Goal: Task Accomplishment & Management: Complete application form

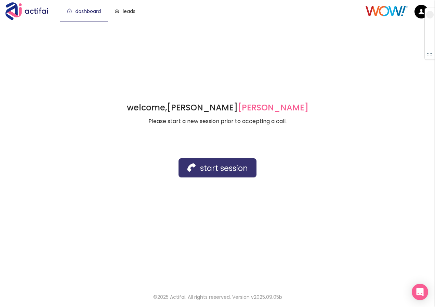
click at [193, 169] on button "start session" at bounding box center [218, 167] width 78 height 19
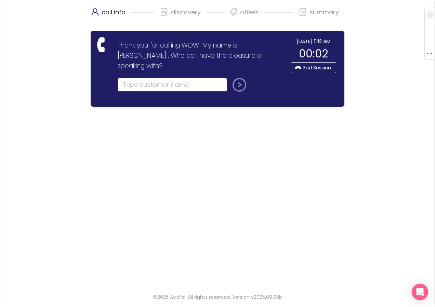
click at [148, 78] on input "text" at bounding box center [172, 85] width 109 height 14
type input "[PERSON_NAME]"
click at [238, 78] on button "submit" at bounding box center [238, 85] width 16 height 14
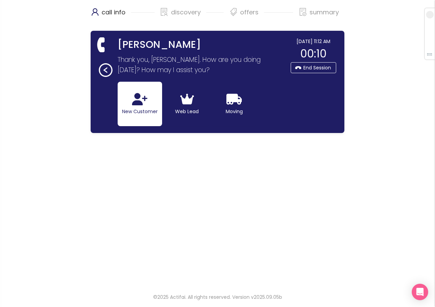
click at [126, 103] on button "New Customer" at bounding box center [140, 104] width 44 height 44
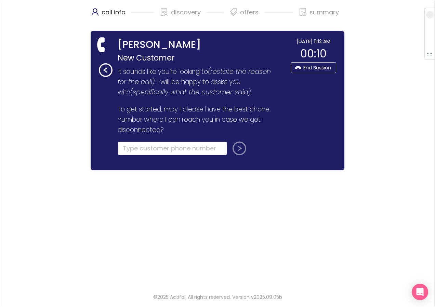
click at [139, 150] on input "tel" at bounding box center [172, 149] width 109 height 14
type input "[PHONE_NUMBER]"
click at [238, 144] on button "submit" at bounding box center [238, 149] width 16 height 14
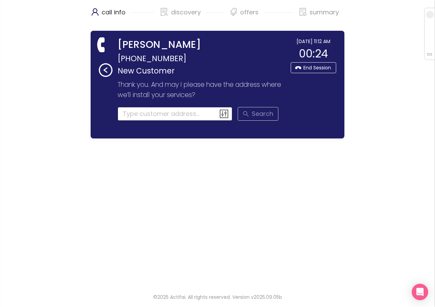
click at [135, 113] on input at bounding box center [175, 114] width 115 height 14
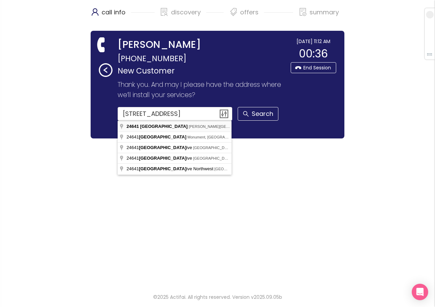
type input "[STREET_ADDRESS][PERSON_NAME]"
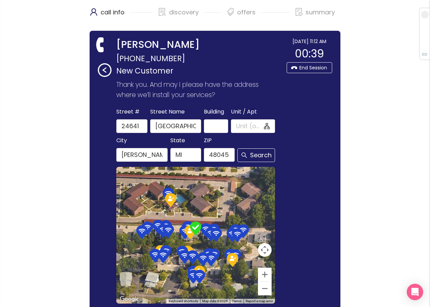
scroll to position [81, 0]
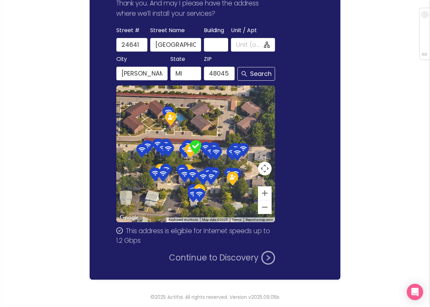
click at [191, 258] on button "Continue to Discovery" at bounding box center [222, 258] width 106 height 14
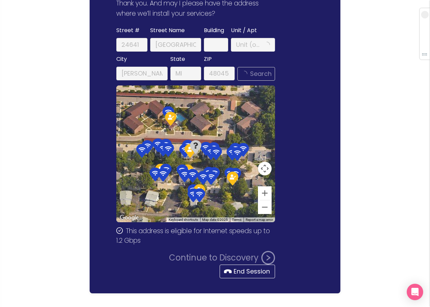
scroll to position [0, 0]
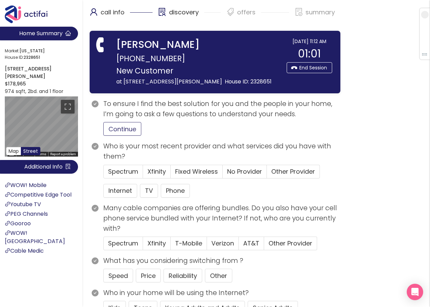
click at [118, 133] on button "Continue" at bounding box center [122, 129] width 38 height 14
click at [122, 198] on button "Internet" at bounding box center [120, 191] width 34 height 14
click at [298, 176] on span "Other Provider" at bounding box center [293, 171] width 44 height 9
click at [267, 174] on input "Other Provider" at bounding box center [267, 174] width 0 height 0
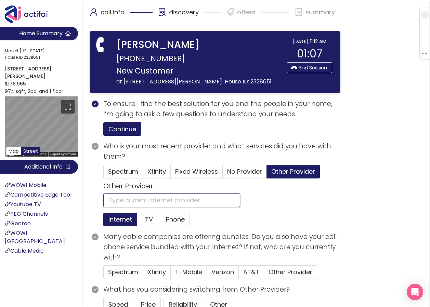
click at [170, 207] on input "text" at bounding box center [171, 201] width 137 height 14
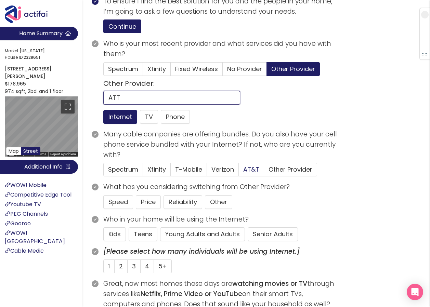
type input "ATT"
click at [245, 174] on span "AT&T" at bounding box center [251, 169] width 16 height 9
click at [239, 172] on input "AT&T" at bounding box center [239, 172] width 0 height 0
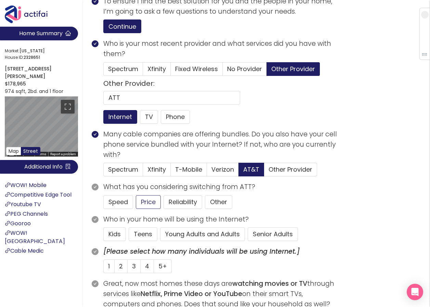
click at [155, 209] on button "Price" at bounding box center [148, 202] width 25 height 14
click at [263, 241] on button "Senior Adults" at bounding box center [273, 234] width 50 height 14
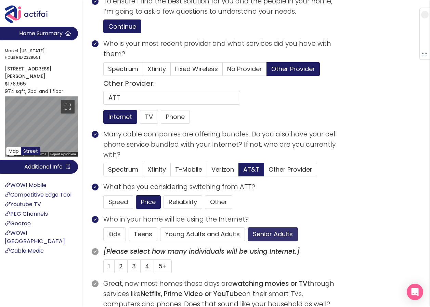
scroll to position [171, 0]
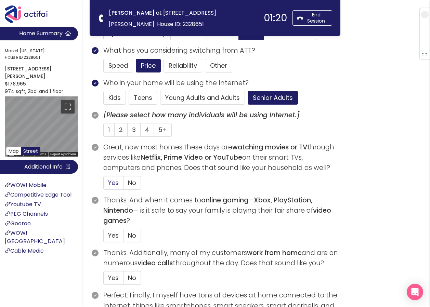
click at [115, 183] on span "Yes" at bounding box center [113, 183] width 11 height 9
click at [104, 185] on input "Yes" at bounding box center [104, 185] width 0 height 0
click at [121, 132] on span "2" at bounding box center [121, 130] width 4 height 9
click at [115, 132] on input "2" at bounding box center [115, 132] width 0 height 0
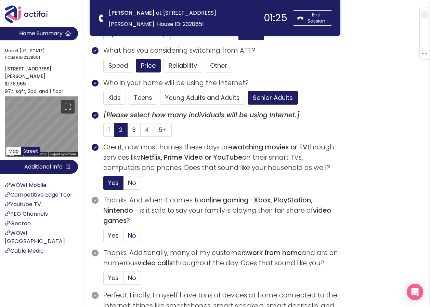
click at [131, 238] on span "No" at bounding box center [132, 235] width 8 height 9
click at [123, 238] on input "No" at bounding box center [123, 238] width 0 height 0
click at [137, 275] on label "No" at bounding box center [131, 278] width 17 height 14
click at [123, 280] on input "No" at bounding box center [123, 280] width 0 height 0
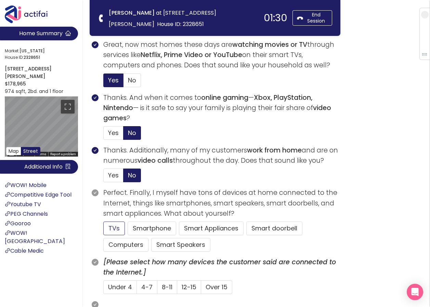
drag, startPoint x: 116, startPoint y: 225, endPoint x: 129, endPoint y: 237, distance: 17.7
click at [116, 226] on button "TVs" at bounding box center [114, 229] width 22 height 14
click at [126, 242] on button "Computers" at bounding box center [125, 245] width 45 height 14
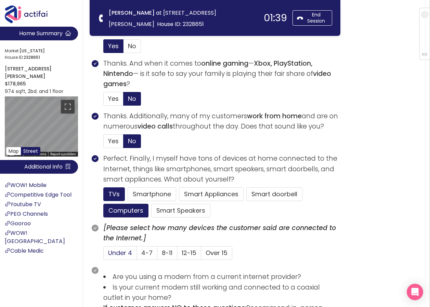
click at [113, 251] on span "Under 4" at bounding box center [120, 253] width 24 height 9
click at [104, 255] on input "Under 4" at bounding box center [104, 255] width 0 height 0
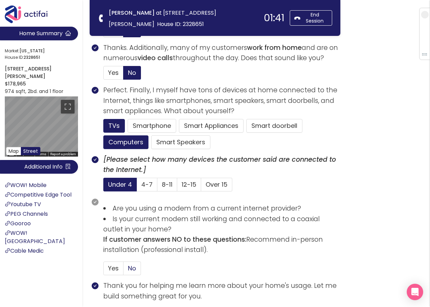
click at [132, 268] on span "No" at bounding box center [132, 268] width 8 height 9
click at [123, 271] on input "No" at bounding box center [123, 271] width 0 height 0
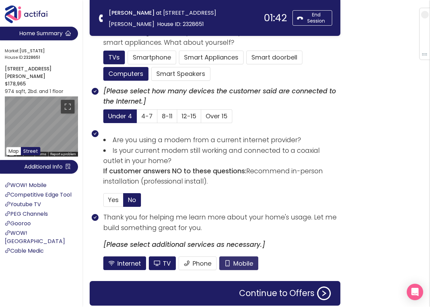
click at [235, 262] on button "Mobile" at bounding box center [238, 263] width 39 height 14
click at [164, 262] on button "TV" at bounding box center [162, 263] width 27 height 14
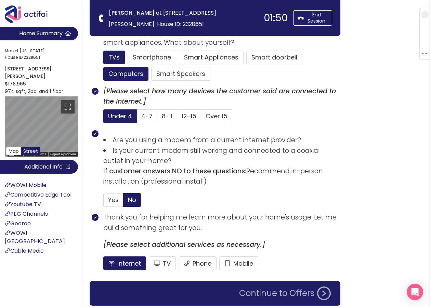
click at [252, 293] on button "Continue to Offers" at bounding box center [285, 294] width 100 height 14
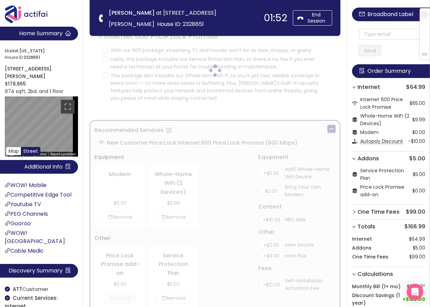
scroll to position [0, 0]
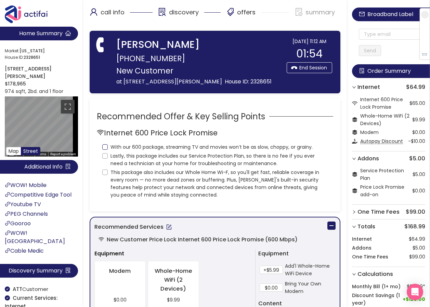
click at [104, 150] on input "With our 600 package, streaming TV and movies won’t be as slow, choppy, or grai…" at bounding box center [104, 146] width 5 height 5
checkbox input "true"
click at [106, 159] on input "Lastly, this package includes our Service Protection Plan, so there is no fee i…" at bounding box center [104, 155] width 5 height 5
checkbox input "true"
click at [106, 175] on input "This package also includes our Whole Home Wi-F, so you'll get fast, reliable co…" at bounding box center [104, 172] width 5 height 5
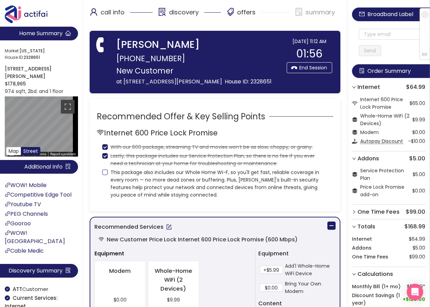
checkbox input "true"
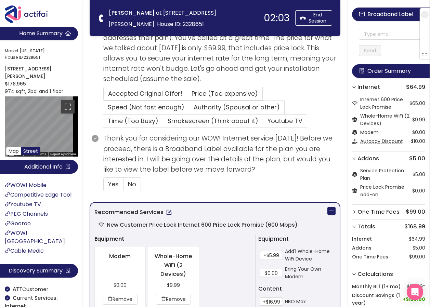
scroll to position [205, 0]
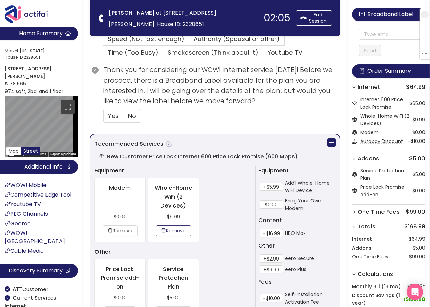
click at [174, 228] on button "Remove" at bounding box center [173, 230] width 35 height 11
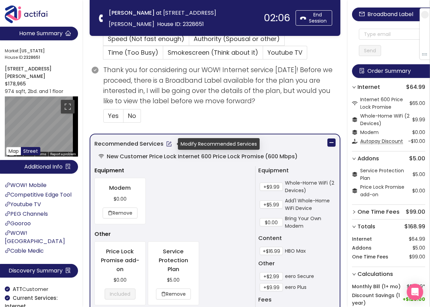
click at [166, 144] on button "button" at bounding box center [168, 144] width 11 height 11
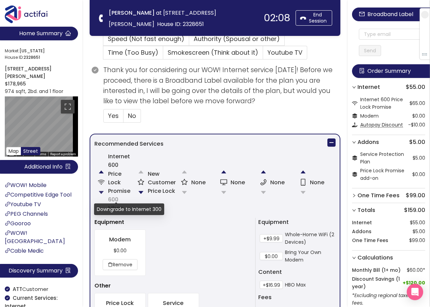
click at [101, 193] on button "button" at bounding box center [101, 193] width 14 height 14
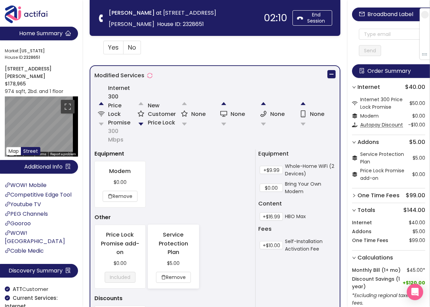
click at [182, 285] on div "Service Protection Plan $5.00 Remove" at bounding box center [173, 256] width 51 height 63
click at [181, 275] on button "Remove" at bounding box center [173, 277] width 35 height 11
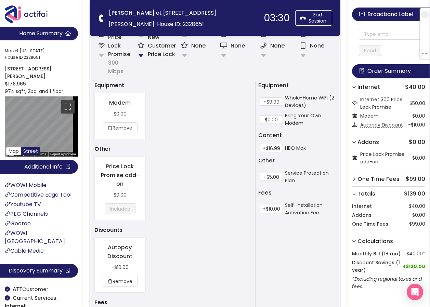
scroll to position [462, 0]
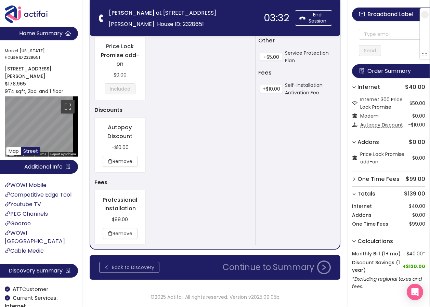
click at [105, 263] on button "Back to Discovery" at bounding box center [129, 267] width 60 height 11
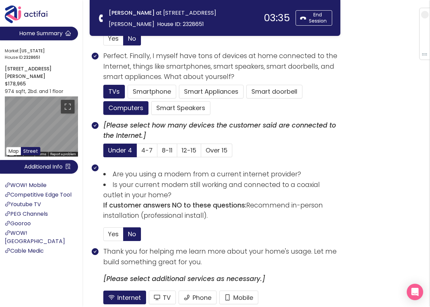
scroll to position [471, 0]
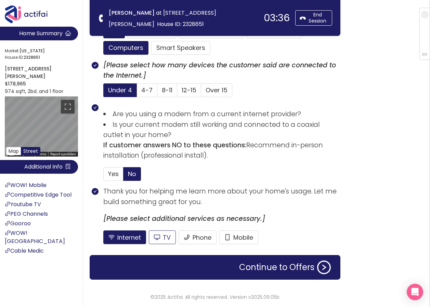
click at [163, 237] on button "TV" at bounding box center [162, 237] width 27 height 14
click at [282, 271] on button "Continue to Offers" at bounding box center [285, 268] width 100 height 14
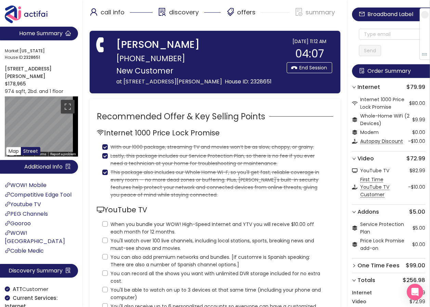
scroll to position [34, 0]
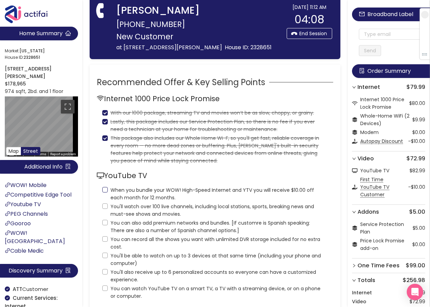
click at [106, 193] on input "When you bundle your WOW! High-Speed Internet and YTV you will receive $10.00 o…" at bounding box center [104, 189] width 5 height 5
checkbox input "true"
click at [101, 216] on div "YouTube TV When you bundle your WOW! High-Speed Internet and YTV you will recei…" at bounding box center [215, 235] width 236 height 130
click at [104, 209] on input "You'll watch over 100 live channels, including local stations, sports, breaking…" at bounding box center [104, 205] width 5 height 5
checkbox input "true"
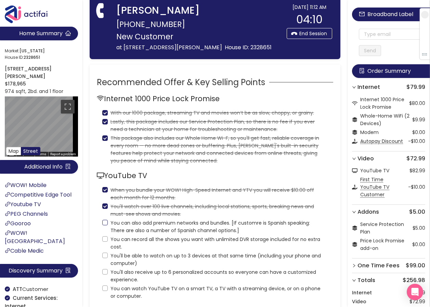
click at [107, 225] on input "You can also add premium networks and bundles. [If customre is Spanish speaking…" at bounding box center [104, 222] width 5 height 5
checkbox input "true"
click at [102, 251] on label "You can record all the shows you want with unlimited DVR storage included for n…" at bounding box center [214, 242] width 225 height 16
click at [102, 242] on input "You can record all the shows you want with unlimited DVR storage included for n…" at bounding box center [104, 238] width 5 height 5
checkbox input "true"
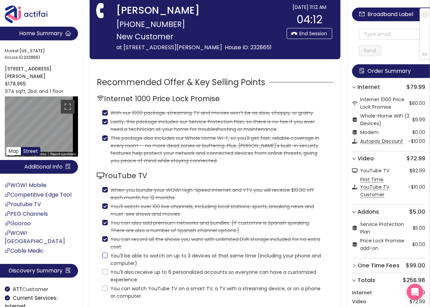
click at [104, 258] on input "You'll be able to watch on up to 3 devices at that same time (including your ph…" at bounding box center [104, 255] width 5 height 5
checkbox input "true"
click at [106, 275] on input "You'll also receive up to 6 personalized accounts so everyone can have a custom…" at bounding box center [104, 271] width 5 height 5
checkbox input "true"
click at [105, 291] on input "You can watch YouTube TV on a smart TV, a TV with a streaming device, or on a p…" at bounding box center [104, 288] width 5 height 5
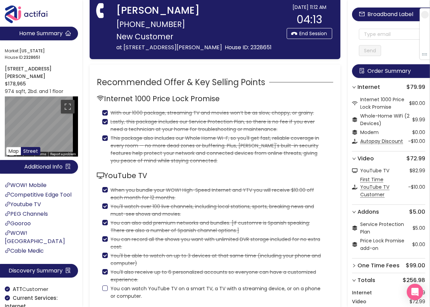
checkbox input "true"
drag, startPoint x: 105, startPoint y: 299, endPoint x: 287, endPoint y: 175, distance: 219.7
click at [287, 175] on div "Internet 1000 Price Lock Promise With our 1000 package, streaming TV and movies…" at bounding box center [215, 196] width 236 height 207
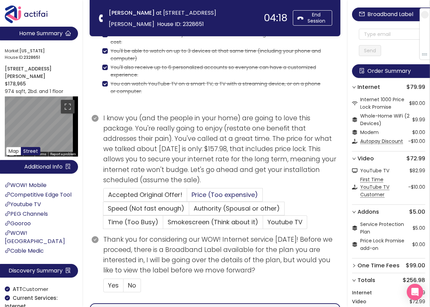
click at [200, 198] on span "Price (Too expensive)" at bounding box center [225, 194] width 66 height 9
click at [187, 197] on input "Price (Too expensive)" at bounding box center [187, 197] width 0 height 0
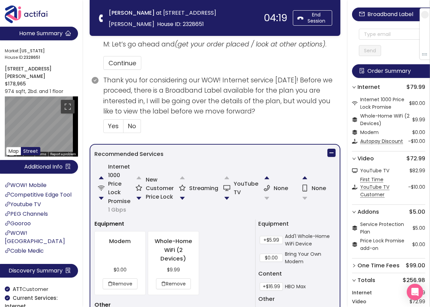
scroll to position [376, 0]
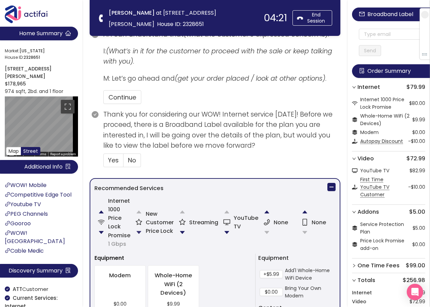
click at [139, 232] on button "button" at bounding box center [139, 233] width 14 height 14
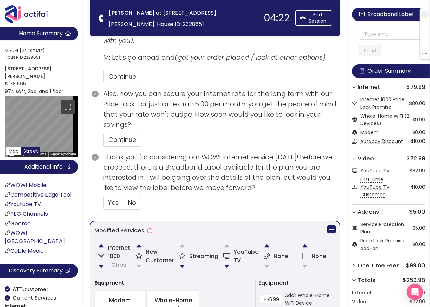
scroll to position [356, 0]
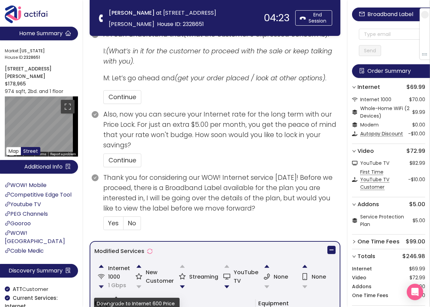
click at [100, 287] on button "button" at bounding box center [101, 287] width 14 height 14
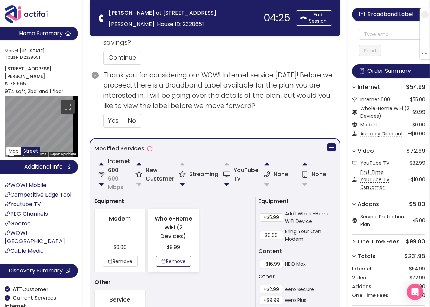
click at [173, 262] on button "Remove" at bounding box center [173, 261] width 35 height 11
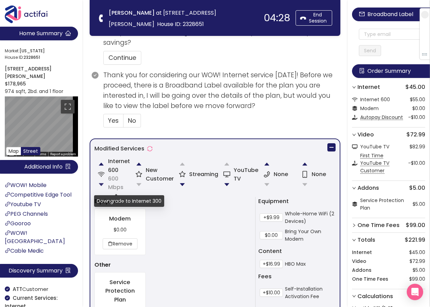
click at [96, 184] on button "button" at bounding box center [101, 185] width 14 height 14
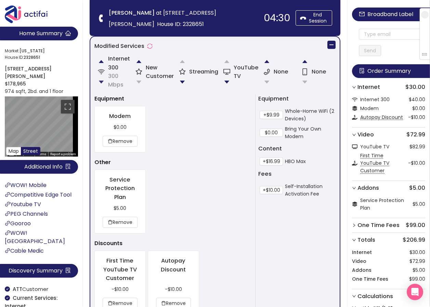
scroll to position [595, 0]
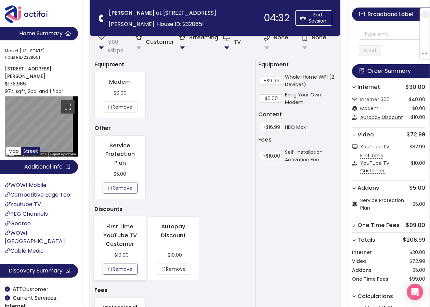
drag, startPoint x: 126, startPoint y: 188, endPoint x: 130, endPoint y: 189, distance: 3.5
click at [126, 188] on button "Remove" at bounding box center [120, 188] width 35 height 11
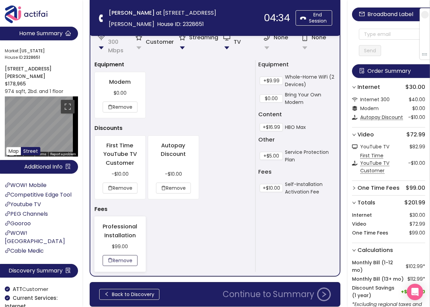
click at [123, 264] on button "Remove" at bounding box center [120, 260] width 35 height 11
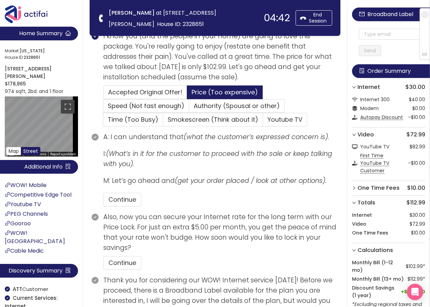
scroll to position [219, 0]
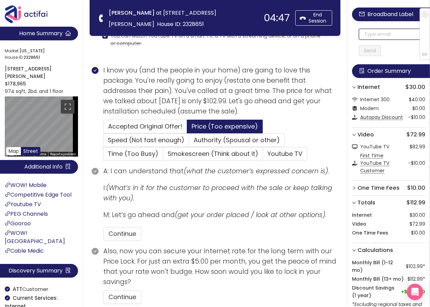
click at [378, 35] on input "text" at bounding box center [392, 34] width 66 height 11
drag, startPoint x: 401, startPoint y: 35, endPoint x: 364, endPoint y: 40, distance: 37.6
click at [364, 40] on div "[EMAIL_ADDRESS][DOMAIN_NAME] Send" at bounding box center [392, 42] width 66 height 27
click at [366, 35] on input "[EMAIL_ADDRESS][DOMAIN_NAME]" at bounding box center [392, 34] width 66 height 11
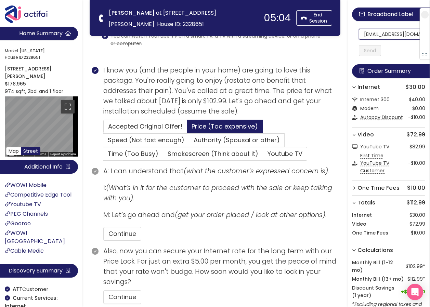
scroll to position [0, 10]
drag, startPoint x: 366, startPoint y: 35, endPoint x: 419, endPoint y: 35, distance: 53.0
click at [168, 24] on section "Home Summary Market: [US_STATE][GEOGRAPHIC_DATA] ID: 2328651 [STREET_ADDRESS][P…" at bounding box center [215, 254] width 430 height 947
type input "[EMAIL_ADDRESS][DOMAIN_NAME]"
click at [369, 49] on button "Send" at bounding box center [370, 50] width 22 height 11
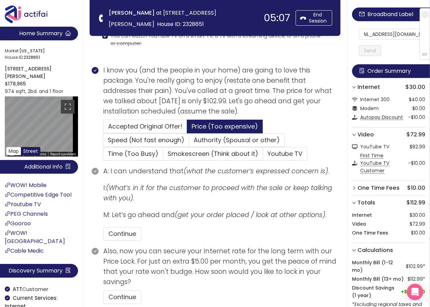
scroll to position [0, 0]
click at [120, 230] on button "Continue" at bounding box center [122, 234] width 38 height 14
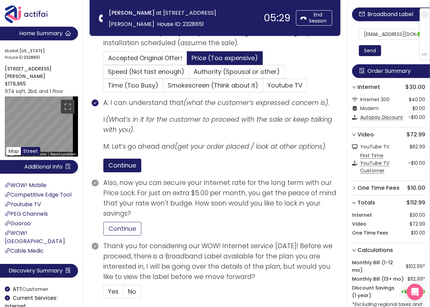
click at [122, 229] on button "Continue" at bounding box center [122, 229] width 38 height 14
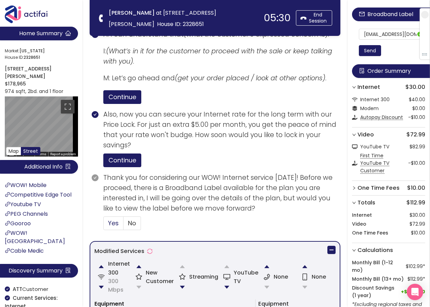
click at [113, 225] on span "Yes" at bounding box center [113, 223] width 11 height 9
click at [104, 225] on input "Yes" at bounding box center [104, 225] width 0 height 0
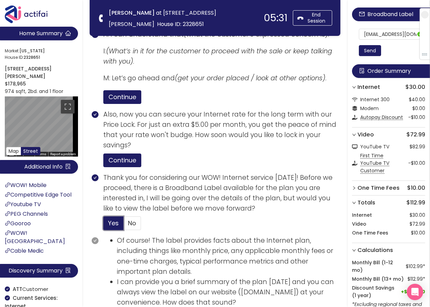
scroll to position [458, 0]
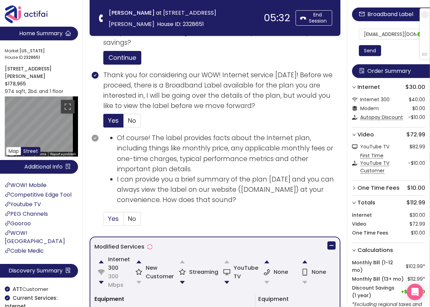
click at [109, 219] on span "Yes" at bounding box center [113, 218] width 11 height 9
click at [104, 221] on input "Yes" at bounding box center [104, 221] width 0 height 0
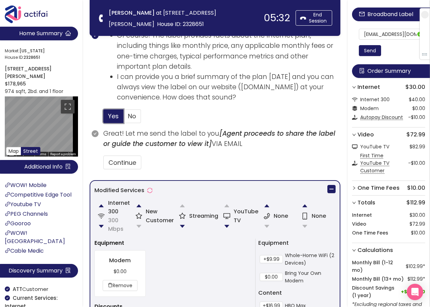
scroll to position [595, 0]
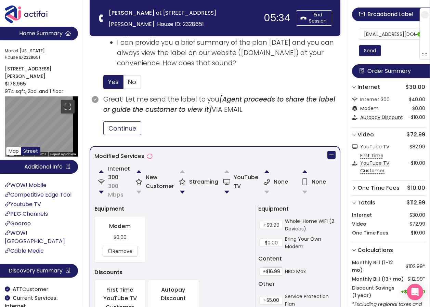
click at [117, 125] on button "Continue" at bounding box center [122, 128] width 38 height 14
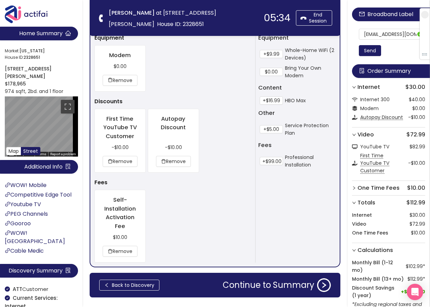
scroll to position [784, 0]
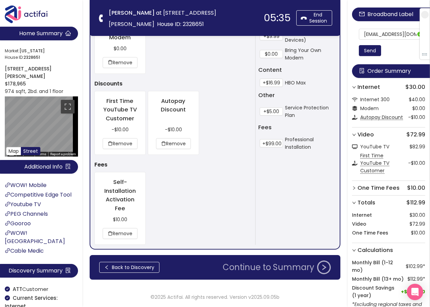
click at [271, 270] on button "Continue to Summary" at bounding box center [277, 268] width 116 height 14
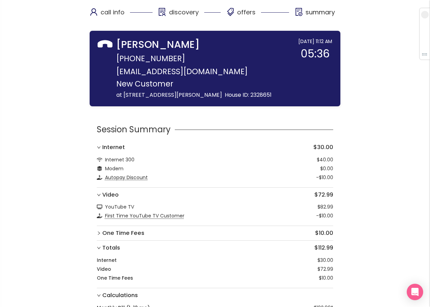
scroll to position [69, 0]
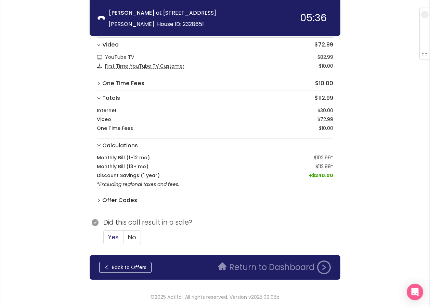
click at [114, 239] on span "Yes" at bounding box center [113, 237] width 11 height 9
click at [104, 239] on input "Yes" at bounding box center [104, 239] width 0 height 0
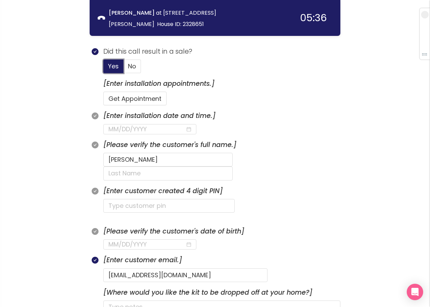
scroll to position [308, 0]
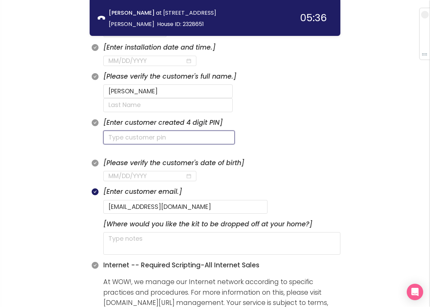
click at [144, 131] on input "text" at bounding box center [168, 138] width 131 height 14
type input "0215"
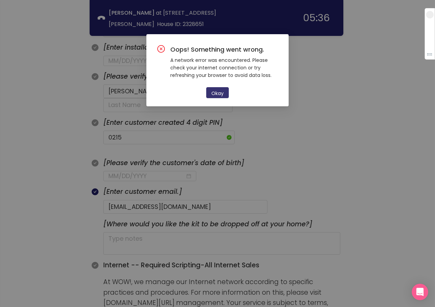
click at [215, 95] on button "Okay" at bounding box center [217, 92] width 23 height 11
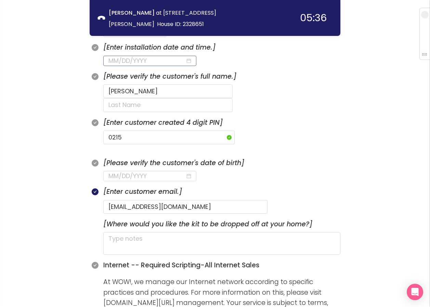
click at [132, 62] on input at bounding box center [146, 61] width 77 height 10
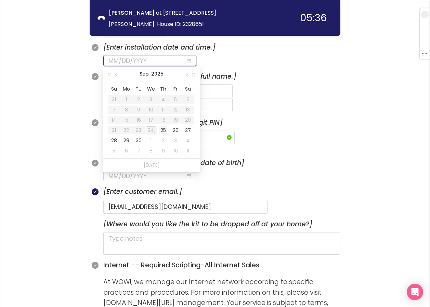
type input "[DATE]"
click at [162, 129] on div "25" at bounding box center [163, 130] width 8 height 8
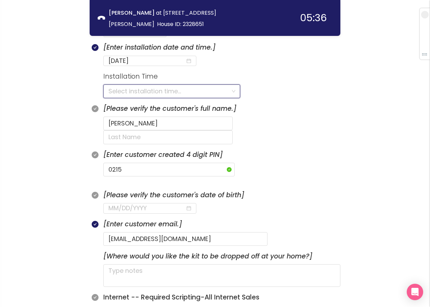
click at [139, 90] on input "search" at bounding box center [169, 91] width 122 height 13
click at [141, 107] on div "8:00AM - 9:00PM" at bounding box center [171, 106] width 127 height 8
click at [225, 130] on input "text" at bounding box center [167, 137] width 129 height 14
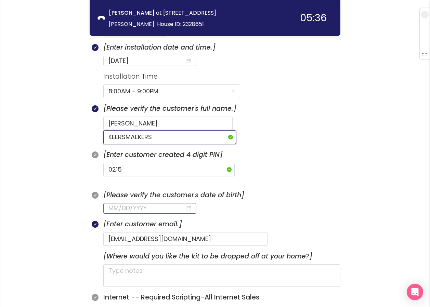
type input "KEERSMAEKERS"
click at [140, 203] on input at bounding box center [146, 208] width 77 height 10
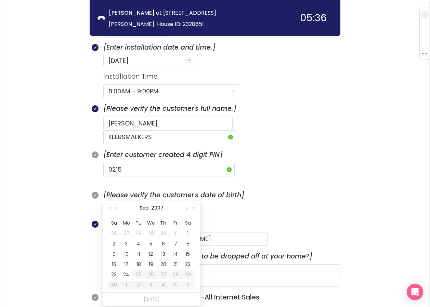
scroll to position [342, 0]
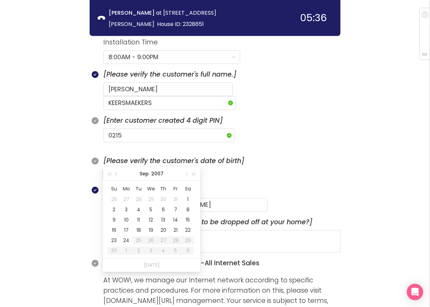
type input "[DATE]"
click at [187, 198] on div "7" at bounding box center [188, 199] width 8 height 8
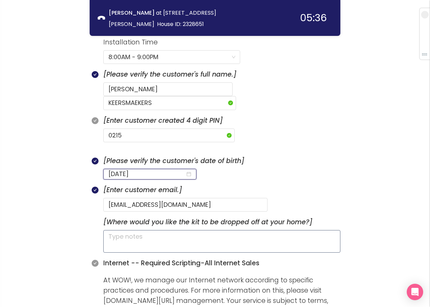
type input "[DATE]"
click at [146, 230] on textarea at bounding box center [221, 241] width 237 height 23
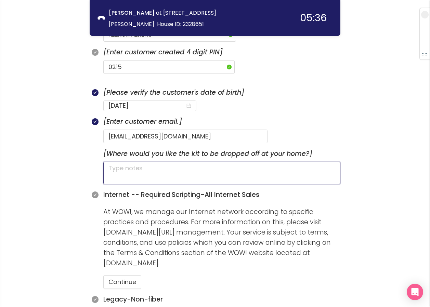
scroll to position [445, 0]
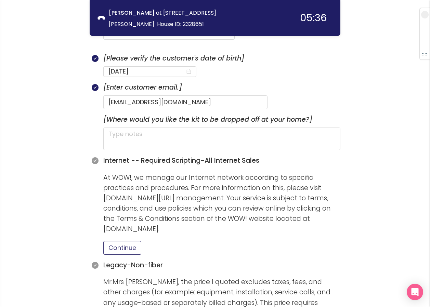
click at [118, 241] on button "Continue" at bounding box center [122, 248] width 38 height 14
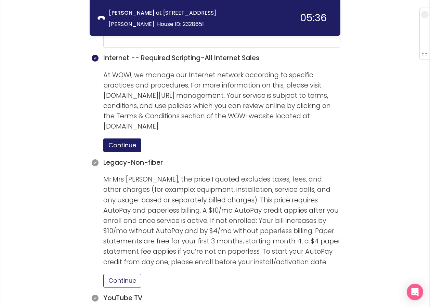
click at [118, 274] on button "Continue" at bounding box center [122, 281] width 38 height 14
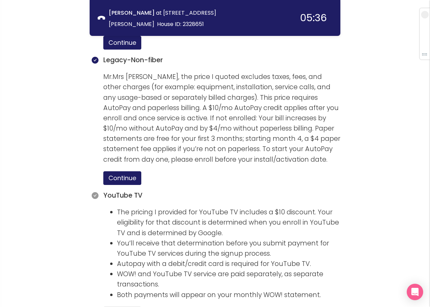
scroll to position [684, 0]
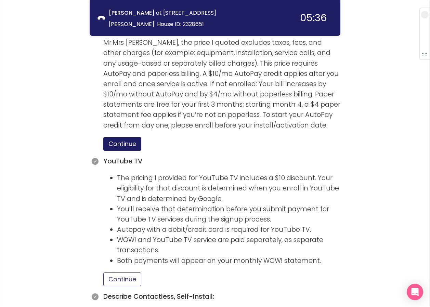
click at [125, 273] on button "Continue" at bounding box center [122, 280] width 38 height 14
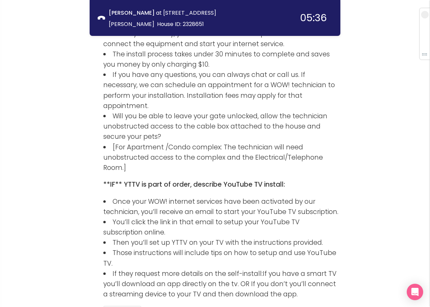
scroll to position [1116, 0]
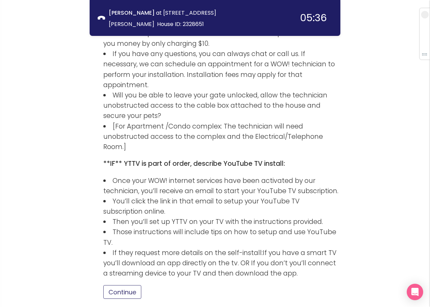
click at [122, 285] on button "Continue" at bounding box center [122, 292] width 38 height 14
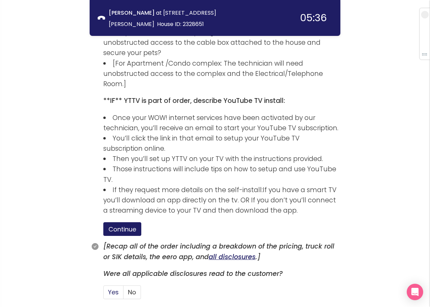
click at [111, 288] on span "Yes" at bounding box center [113, 292] width 11 height 9
click at [104, 294] on input "Yes" at bounding box center [104, 294] width 0 height 0
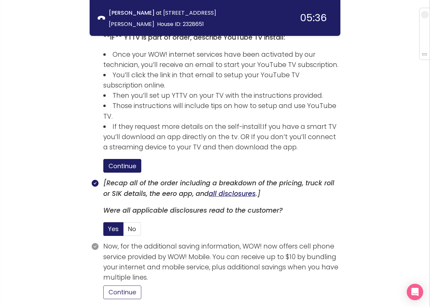
click at [134, 286] on button "Continue" at bounding box center [122, 293] width 38 height 14
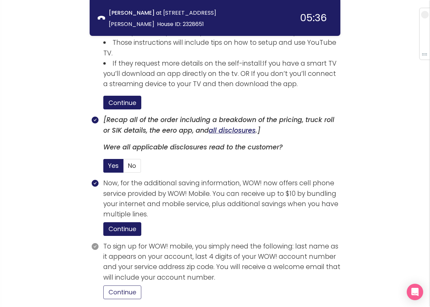
click at [126, 286] on button "Continue" at bounding box center [122, 293] width 38 height 14
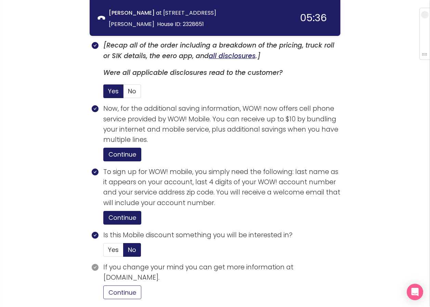
click at [124, 286] on button "Continue" at bounding box center [122, 293] width 38 height 14
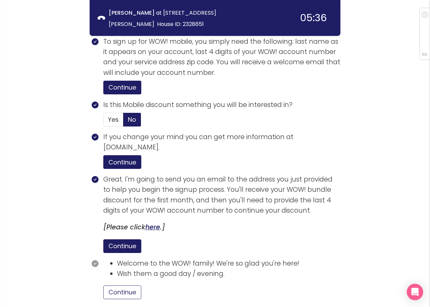
click at [125, 286] on button "Continue" at bounding box center [122, 293] width 38 height 14
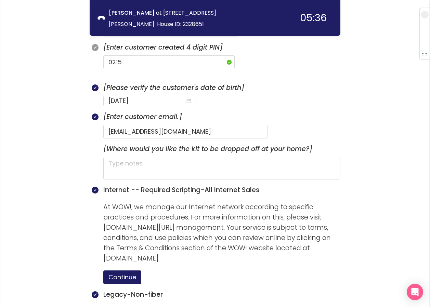
scroll to position [245, 0]
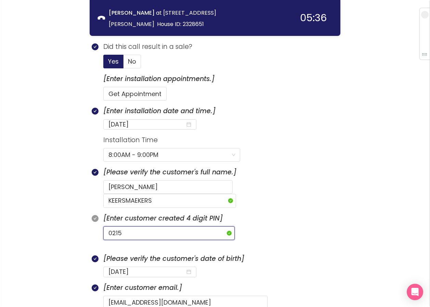
click at [143, 226] on input "0215" at bounding box center [168, 233] width 131 height 14
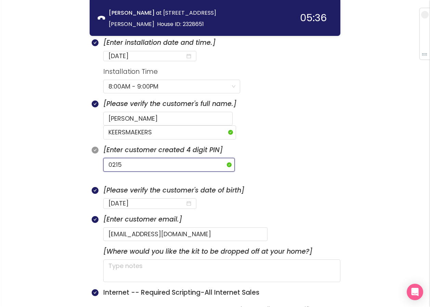
scroll to position [347, 0]
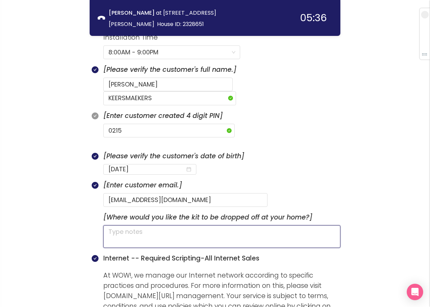
click at [153, 225] on textarea at bounding box center [221, 236] width 237 height 23
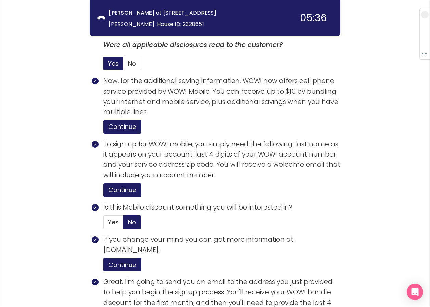
scroll to position [1510, 0]
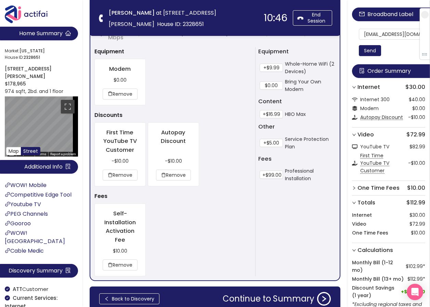
scroll to position [784, 0]
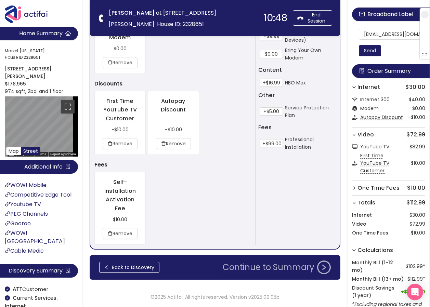
click at [284, 266] on button "Continue to Summary" at bounding box center [277, 268] width 116 height 14
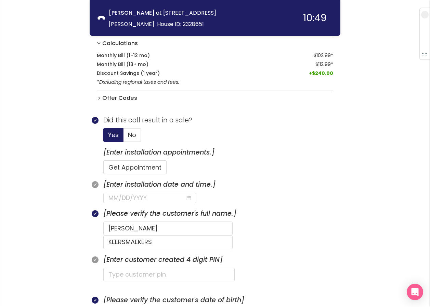
scroll to position [205, 0]
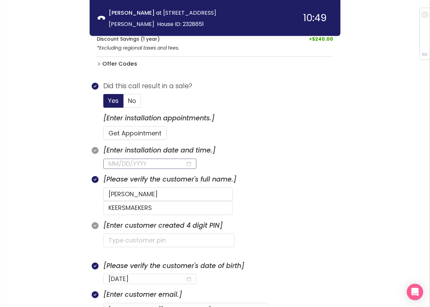
click at [134, 166] on input at bounding box center [146, 164] width 77 height 10
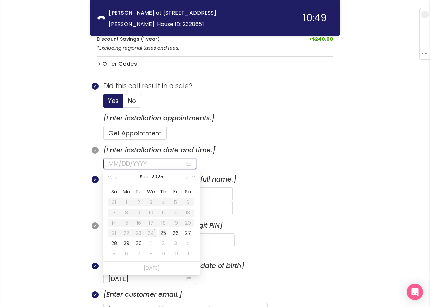
type input "[DATE]"
click at [164, 233] on div "25" at bounding box center [163, 233] width 8 height 8
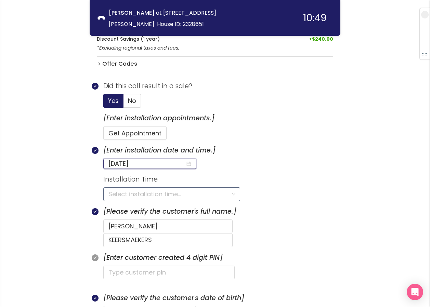
click at [121, 194] on input "search" at bounding box center [169, 194] width 122 height 13
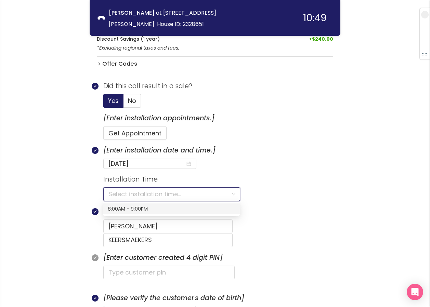
click at [119, 206] on div "8:00AM - 9:00PM" at bounding box center [171, 209] width 127 height 8
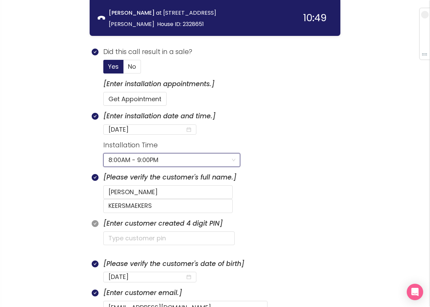
scroll to position [274, 0]
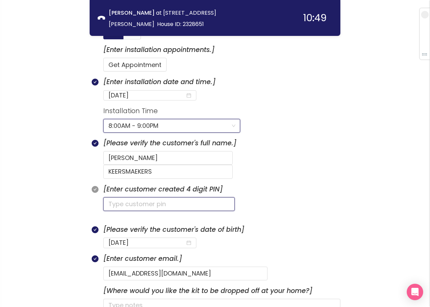
click at [125, 197] on input "text" at bounding box center [168, 204] width 131 height 14
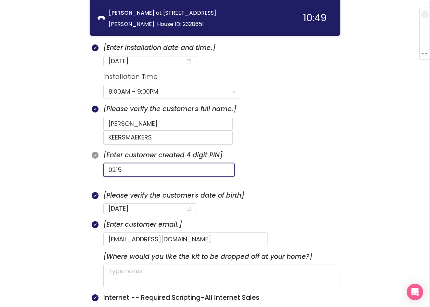
scroll to position [342, 0]
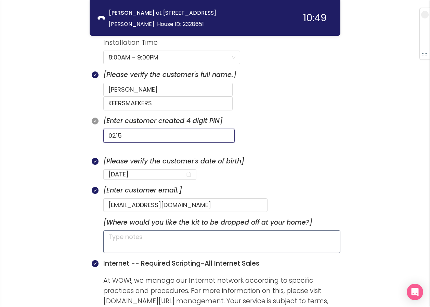
type input "0215"
click at [150, 230] on textarea at bounding box center [221, 241] width 237 height 23
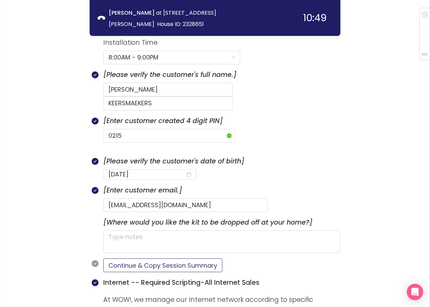
click at [173, 259] on button "Continue & Copy Session Summary" at bounding box center [162, 266] width 119 height 14
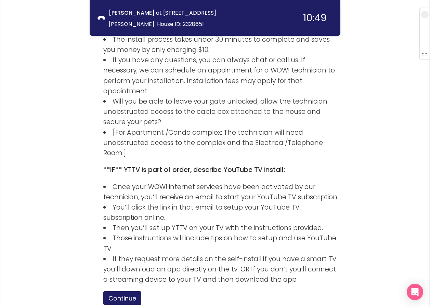
scroll to position [1231, 0]
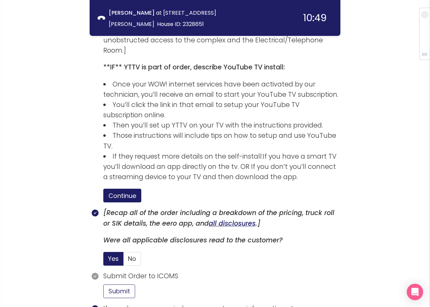
click at [118, 285] on button "Submit" at bounding box center [119, 292] width 32 height 14
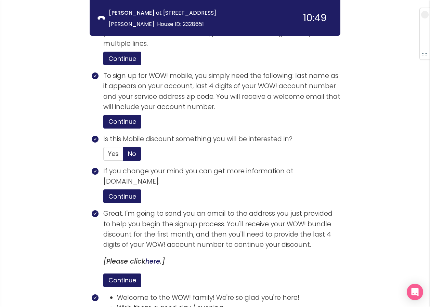
scroll to position [1561, 0]
